Goal: Task Accomplishment & Management: Complete application form

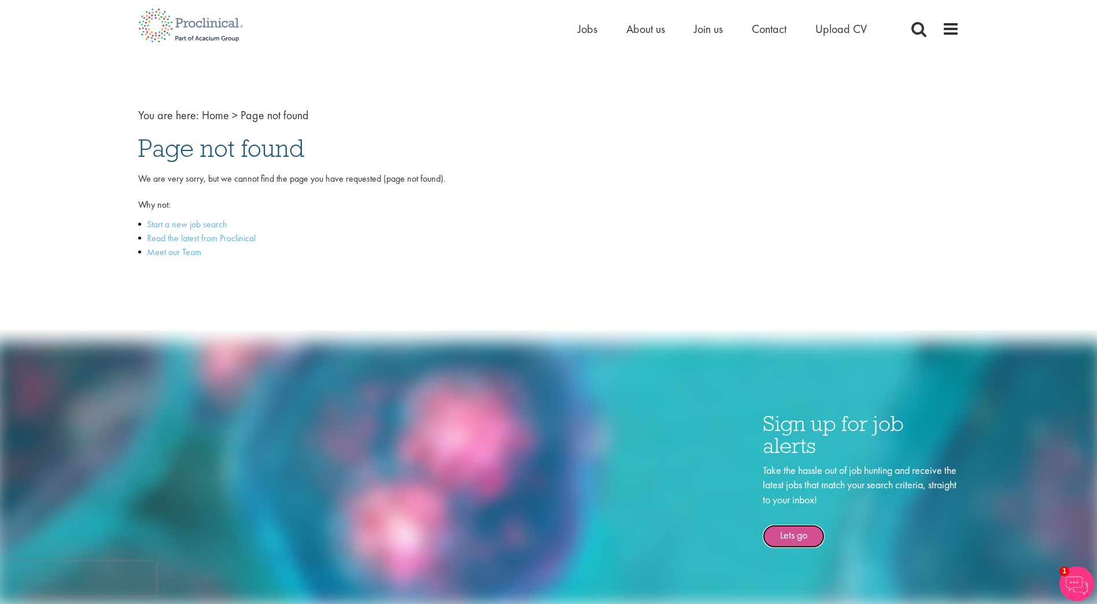
click at [794, 541] on link "Lets go" at bounding box center [794, 536] width 62 height 23
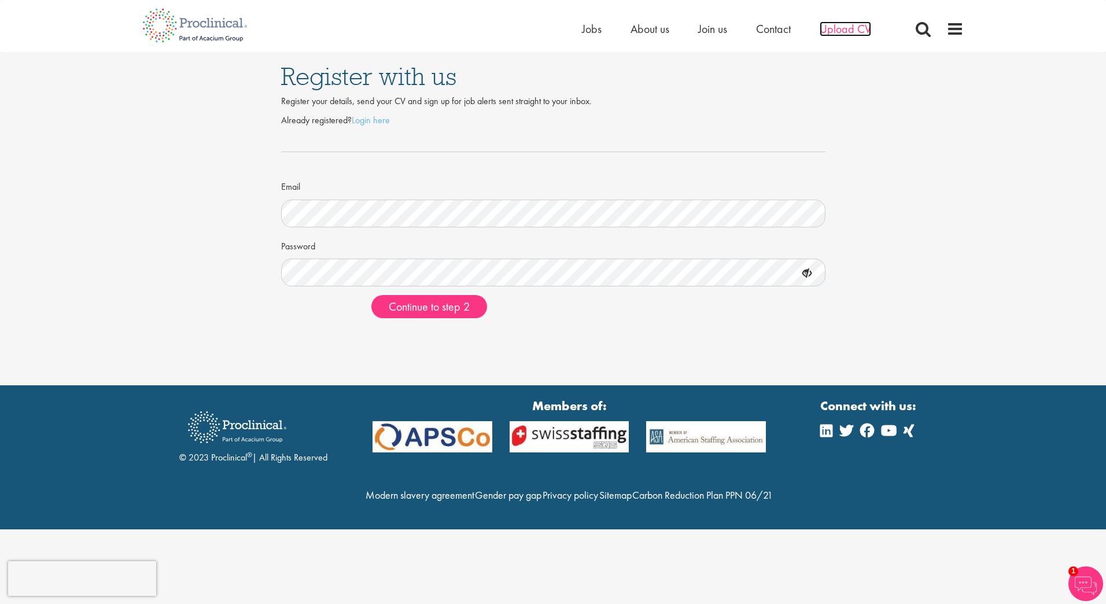
click at [854, 28] on span "Upload CV" at bounding box center [845, 28] width 51 height 15
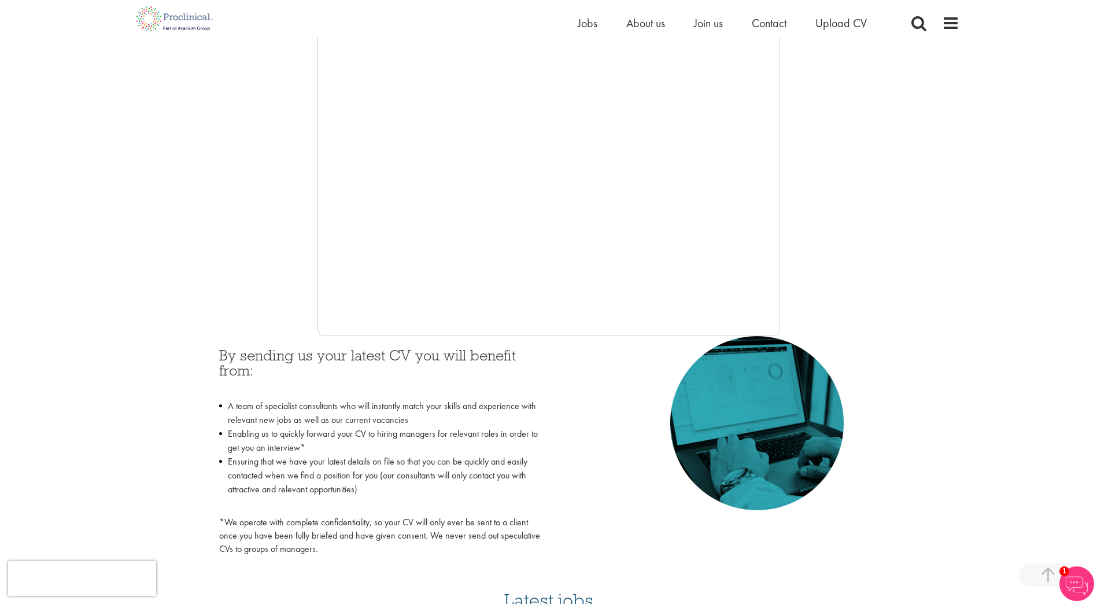
scroll to position [219, 0]
